Goal: Task Accomplishment & Management: Use online tool/utility

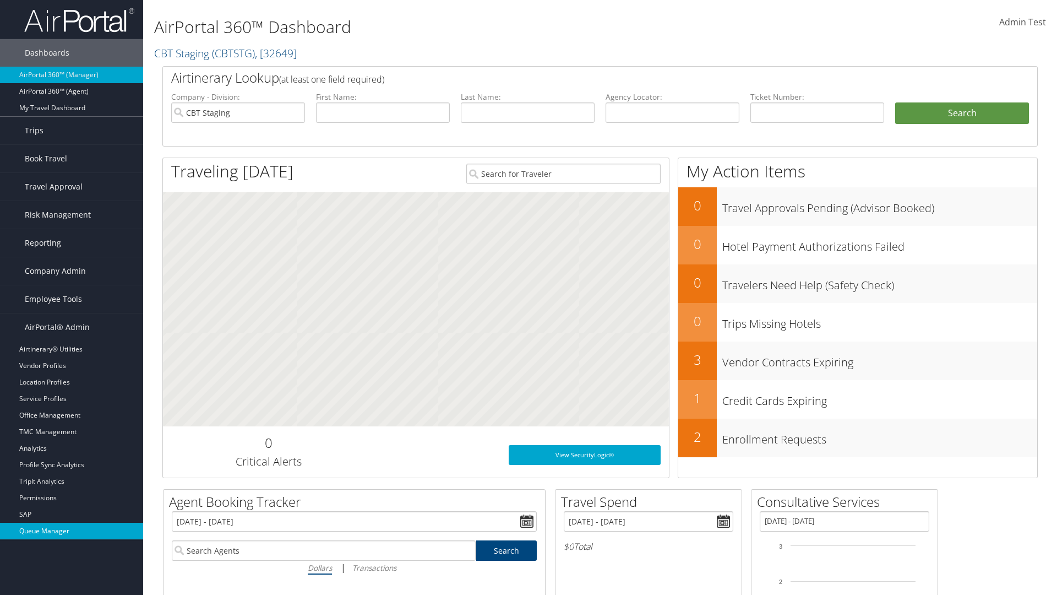
click at [72, 531] on link "Queue Manager" at bounding box center [71, 530] width 143 height 17
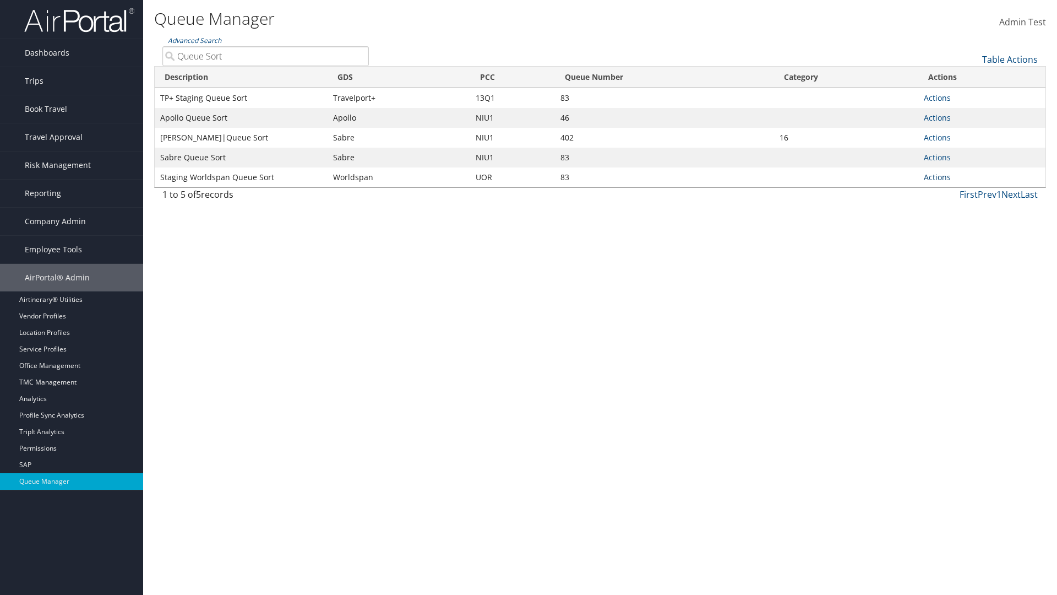
type input "Queue Sort"
click at [937, 177] on link "Actions" at bounding box center [937, 177] width 27 height 10
click at [896, 193] on link "Edit Queue" at bounding box center [896, 193] width 103 height 19
select select "9"
